Goal: Find specific page/section: Find specific page/section

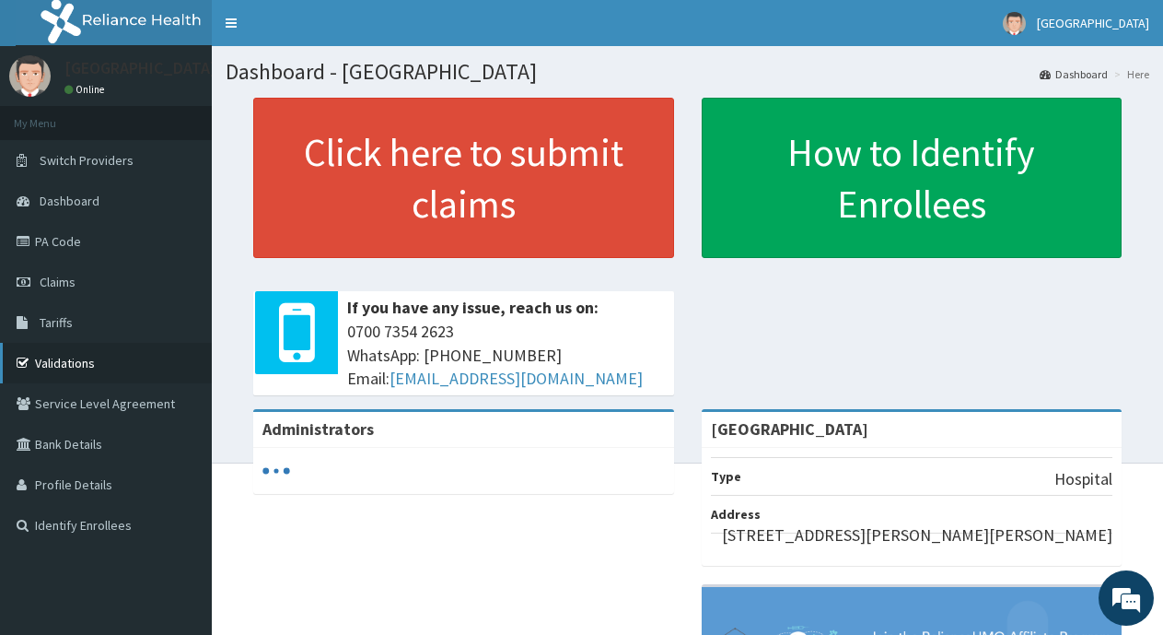
click at [64, 357] on link "Validations" at bounding box center [106, 363] width 212 height 41
click at [64, 355] on link "Validations" at bounding box center [106, 363] width 212 height 41
click at [85, 360] on link "Validations" at bounding box center [106, 363] width 212 height 41
click at [69, 237] on link "PA Code" at bounding box center [106, 241] width 212 height 41
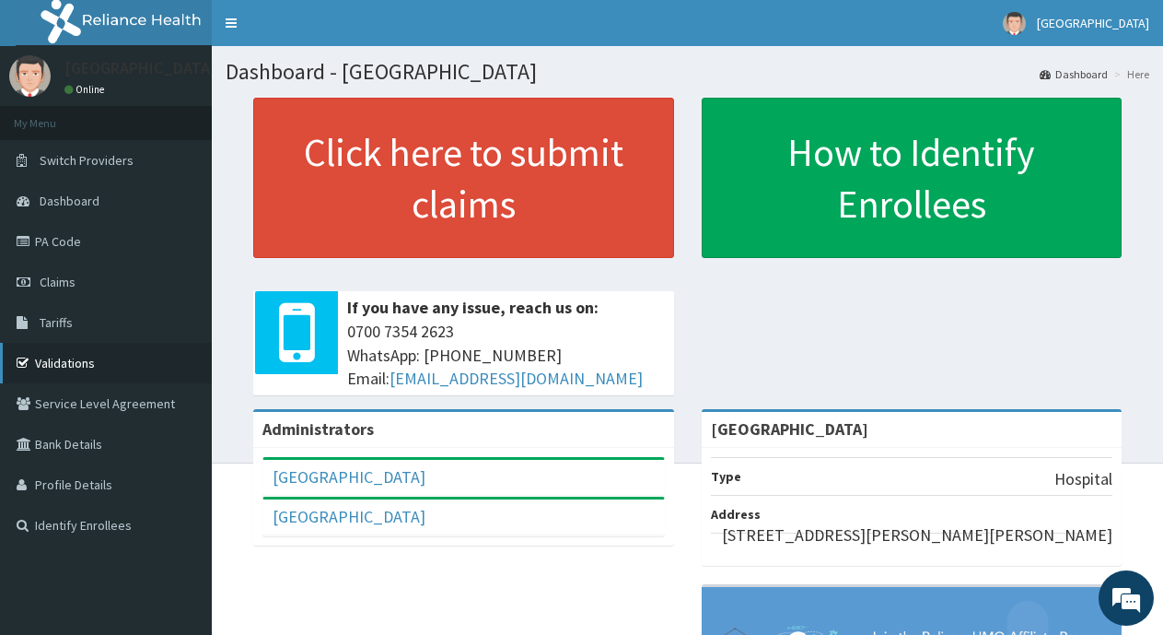
click at [95, 360] on link "Validations" at bounding box center [106, 363] width 212 height 41
